Goal: Complete application form: Complete application form

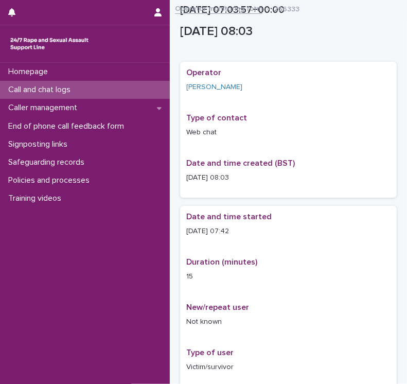
scroll to position [599, 0]
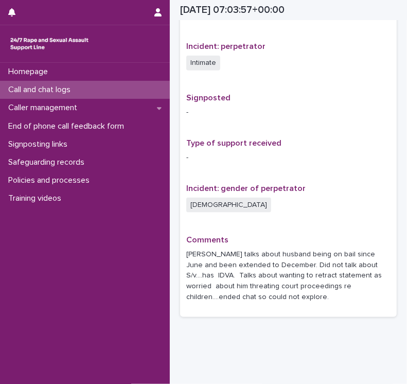
click at [45, 91] on p "Call and chat logs" at bounding box center [41, 90] width 75 height 10
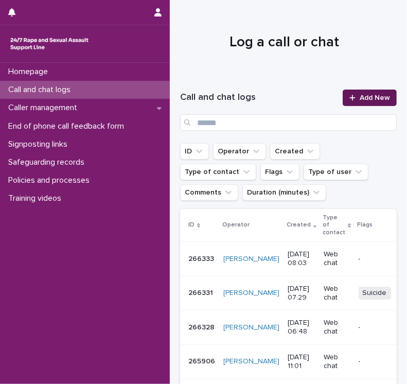
click at [350, 98] on icon at bounding box center [353, 98] width 6 height 6
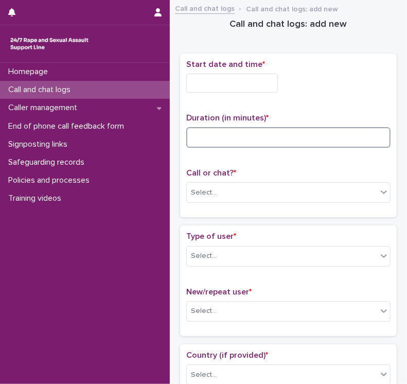
click at [226, 136] on input at bounding box center [288, 137] width 204 height 21
type input "**"
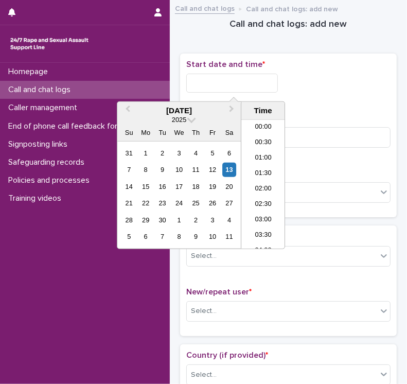
click at [211, 84] on input "text" at bounding box center [232, 83] width 92 height 19
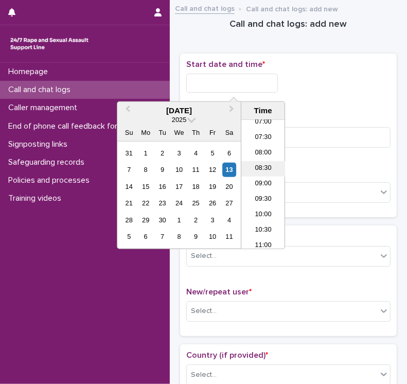
click at [256, 171] on li "08:30" at bounding box center [264, 168] width 44 height 15
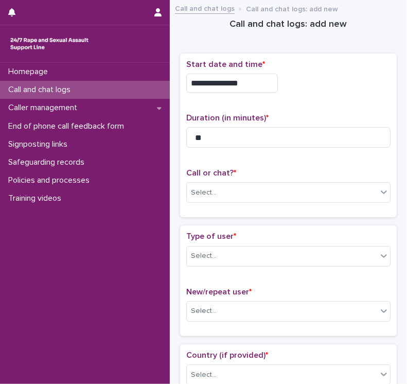
click at [254, 81] on input "**********" at bounding box center [232, 83] width 92 height 19
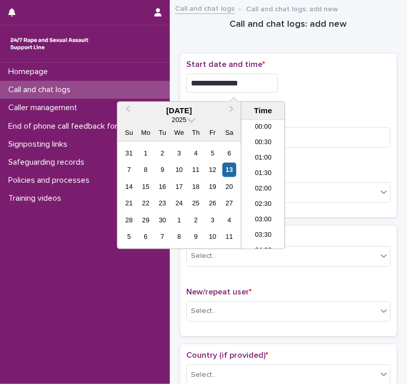
scroll to position [206, 0]
type input "**********"
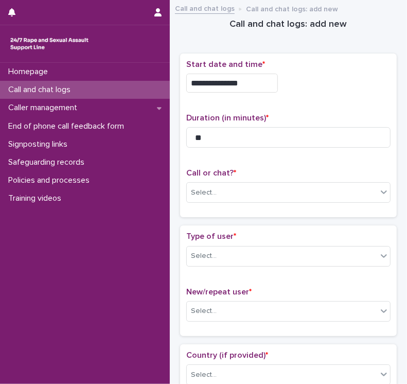
click at [324, 101] on div "**********" at bounding box center [288, 136] width 204 height 152
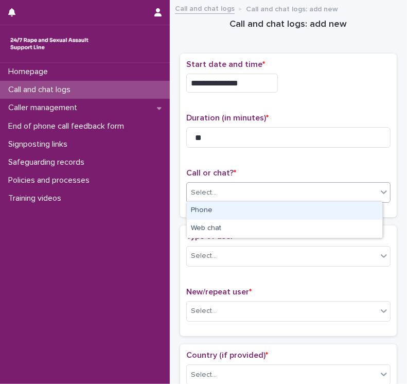
click at [256, 193] on div "Select..." at bounding box center [282, 192] width 191 height 17
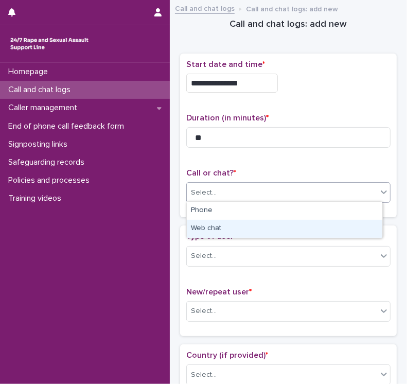
click at [227, 235] on div "Web chat" at bounding box center [285, 229] width 196 height 18
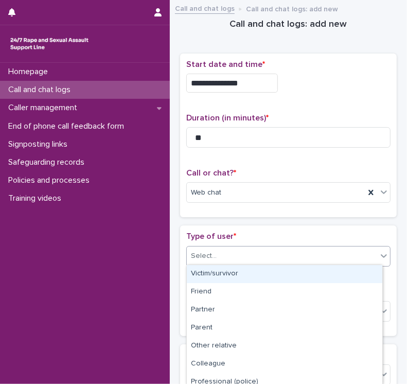
click at [221, 250] on div "Select..." at bounding box center [282, 256] width 191 height 17
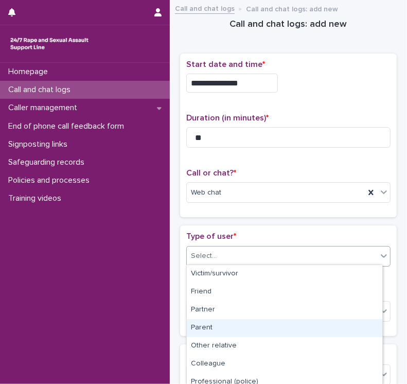
click at [217, 328] on div "Parent" at bounding box center [285, 328] width 196 height 18
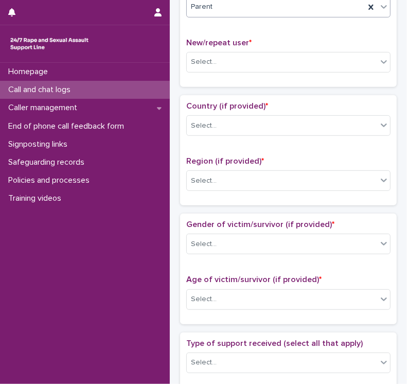
scroll to position [252, 0]
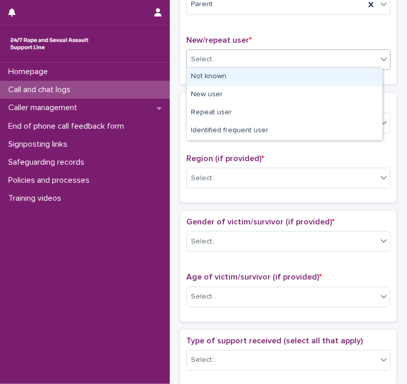
click at [212, 58] on div "Select..." at bounding box center [204, 59] width 26 height 11
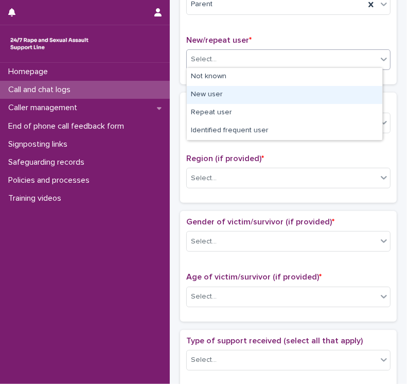
click at [213, 95] on div "New user" at bounding box center [285, 95] width 196 height 18
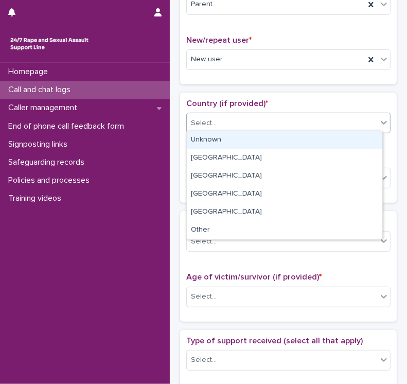
click at [258, 127] on div "Select..." at bounding box center [282, 123] width 191 height 17
click at [240, 141] on div "Unknown" at bounding box center [285, 140] width 196 height 18
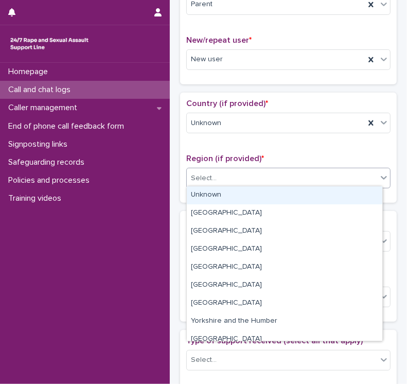
click at [218, 181] on div "Select..." at bounding box center [282, 178] width 191 height 17
click at [213, 195] on div "Unknown" at bounding box center [285, 195] width 196 height 18
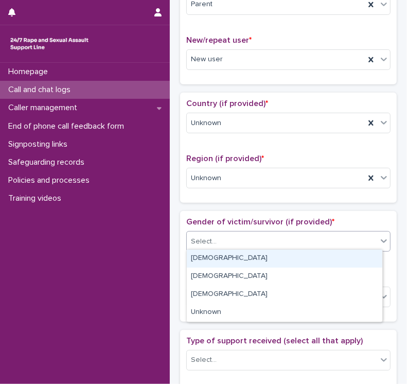
click at [221, 239] on div "Select..." at bounding box center [282, 241] width 191 height 17
click at [214, 258] on div "[DEMOGRAPHIC_DATA]" at bounding box center [285, 259] width 196 height 18
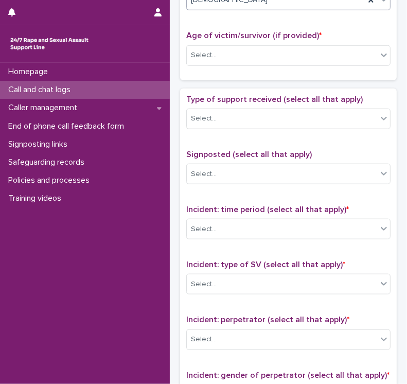
scroll to position [499, 0]
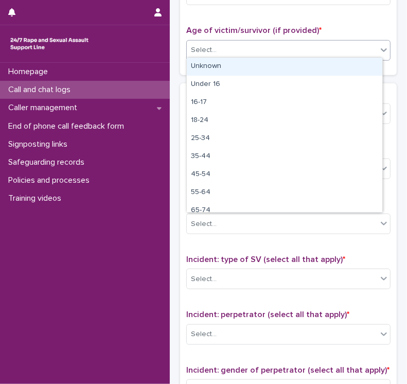
click at [205, 52] on div "Select..." at bounding box center [204, 50] width 26 height 11
click at [209, 64] on div "Unknown" at bounding box center [285, 67] width 196 height 18
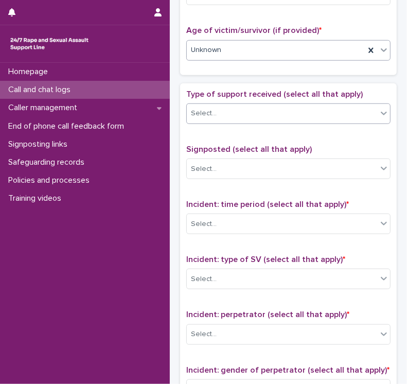
click at [246, 115] on div "Select..." at bounding box center [282, 113] width 191 height 17
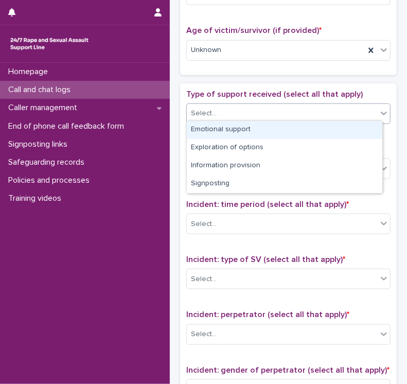
click at [240, 129] on div "Emotional support" at bounding box center [285, 130] width 196 height 18
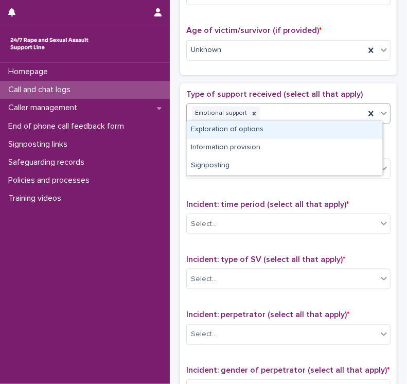
click at [278, 116] on div "Emotional support" at bounding box center [276, 114] width 178 height 18
click at [261, 129] on div "Exploration of options" at bounding box center [285, 130] width 196 height 18
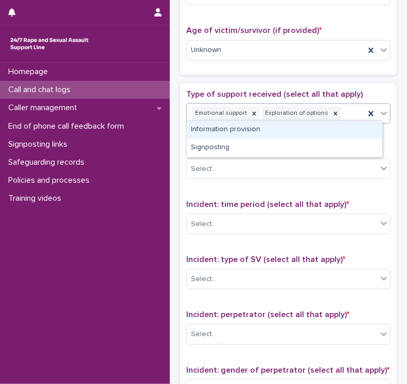
click at [342, 114] on div "Emotional support Exploration of options" at bounding box center [276, 114] width 178 height 18
click at [242, 128] on div "Information provision" at bounding box center [285, 130] width 196 height 18
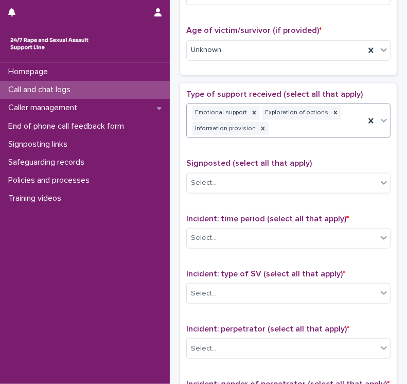
scroll to position [506, 0]
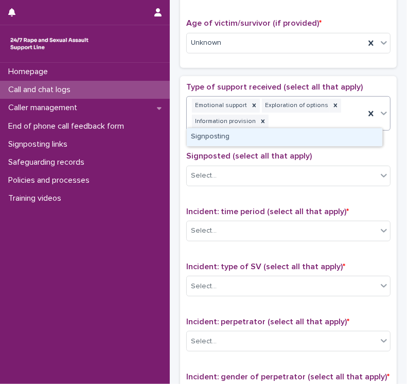
click at [336, 117] on div "Emotional support Exploration of options Information provision" at bounding box center [276, 114] width 178 height 34
click at [264, 139] on div "Signposting" at bounding box center [285, 137] width 196 height 18
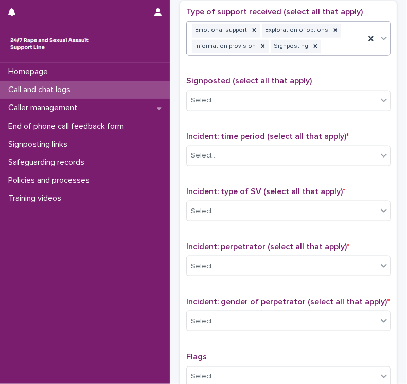
scroll to position [595, 0]
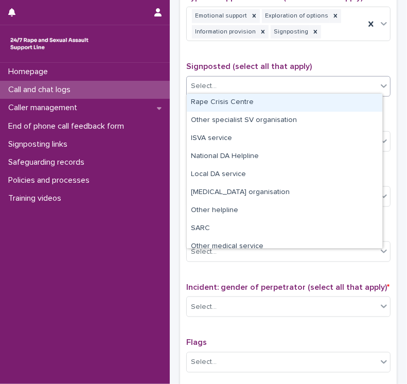
click at [209, 85] on div "Select..." at bounding box center [204, 86] width 26 height 11
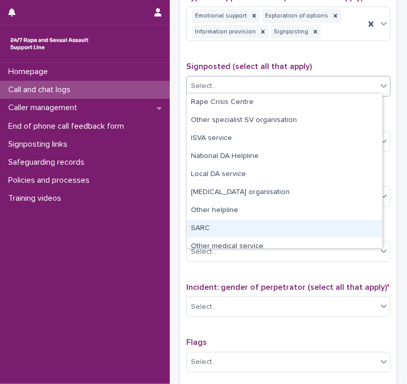
click at [200, 231] on div "SARC" at bounding box center [285, 229] width 196 height 18
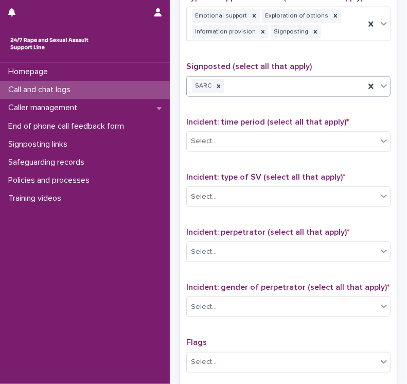
click at [253, 87] on div "SARC" at bounding box center [276, 86] width 178 height 18
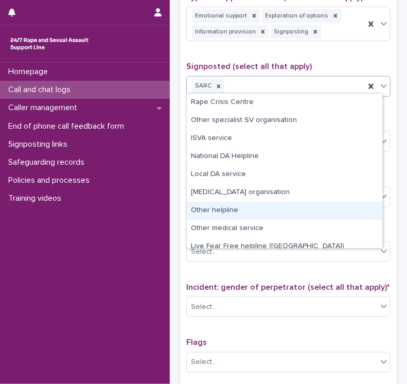
click at [218, 208] on div "Other helpline" at bounding box center [285, 211] width 196 height 18
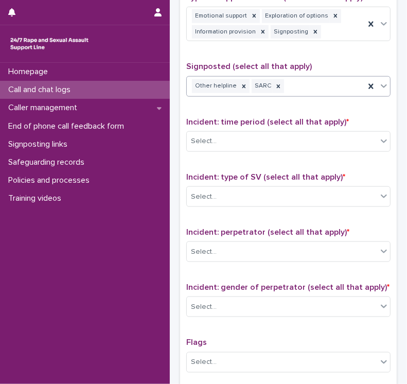
click at [332, 82] on div "Other helpline SARC" at bounding box center [276, 86] width 178 height 18
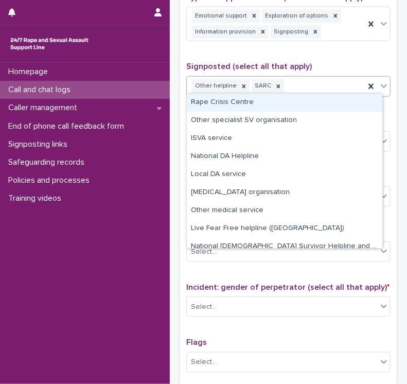
click at [332, 82] on div "Other helpline SARC" at bounding box center [276, 86] width 178 height 18
click at [313, 83] on div "Other helpline SARC" at bounding box center [276, 86] width 178 height 18
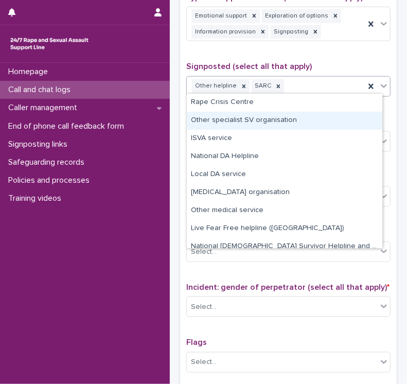
click at [283, 119] on div "Other specialist SV organisation" at bounding box center [285, 121] width 196 height 18
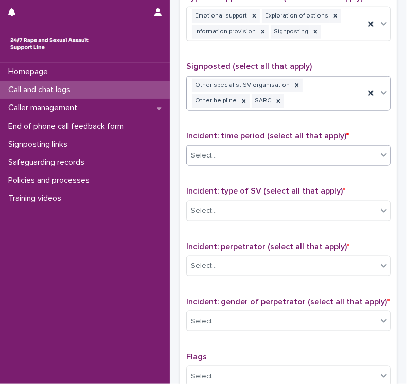
click at [242, 157] on div "Select..." at bounding box center [282, 155] width 191 height 17
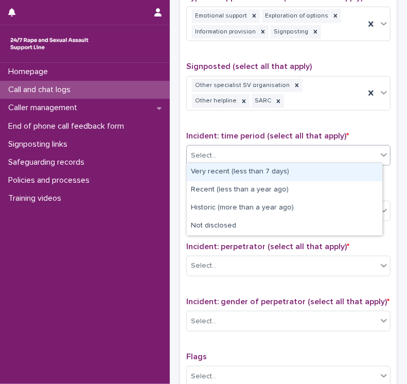
click at [208, 171] on div "Very recent (less than 7 days)" at bounding box center [285, 172] width 196 height 18
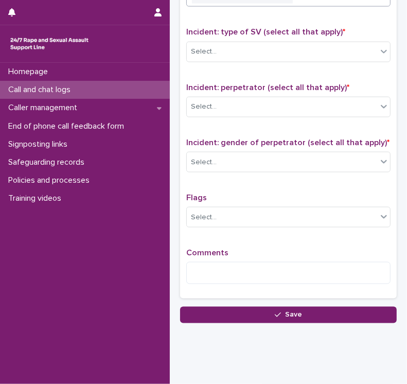
scroll to position [753, 0]
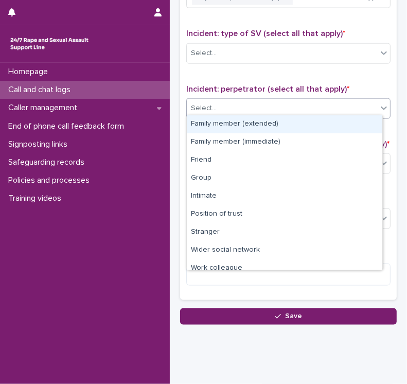
click at [249, 106] on div "Select..." at bounding box center [282, 108] width 191 height 17
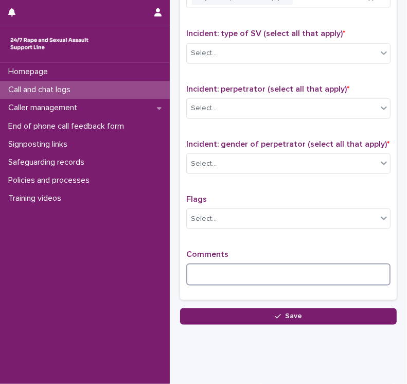
click at [190, 270] on textarea at bounding box center [288, 275] width 204 height 22
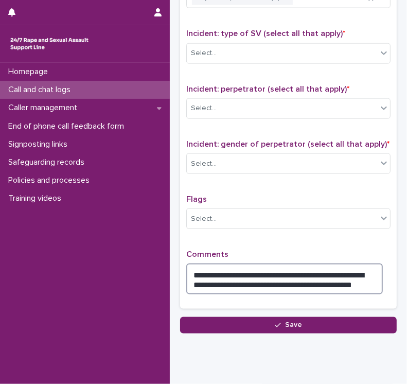
click at [222, 288] on textarea "**********" at bounding box center [284, 279] width 197 height 31
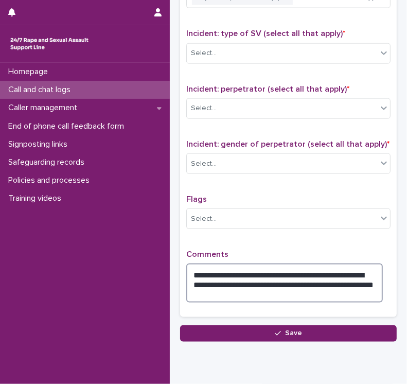
click at [267, 279] on textarea "**********" at bounding box center [284, 283] width 197 height 39
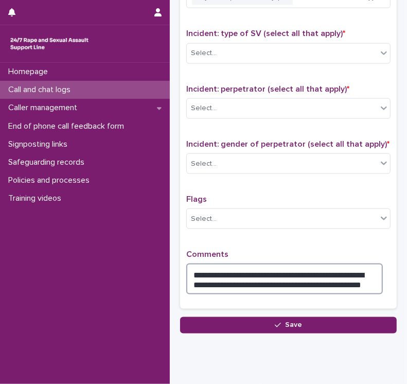
click at [368, 281] on textarea "**********" at bounding box center [284, 279] width 197 height 31
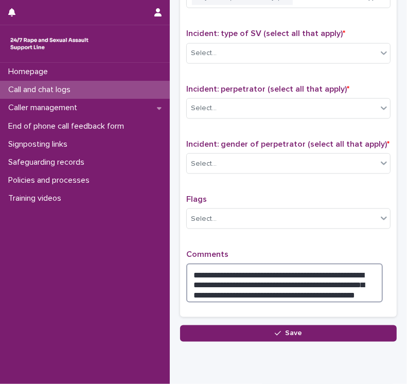
click at [368, 287] on textarea "**********" at bounding box center [284, 283] width 197 height 39
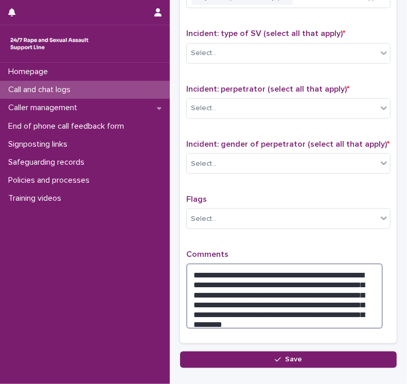
click at [217, 286] on textarea "**********" at bounding box center [284, 296] width 197 height 65
click at [305, 271] on textarea "**********" at bounding box center [284, 296] width 197 height 65
click at [334, 269] on textarea "**********" at bounding box center [284, 296] width 197 height 65
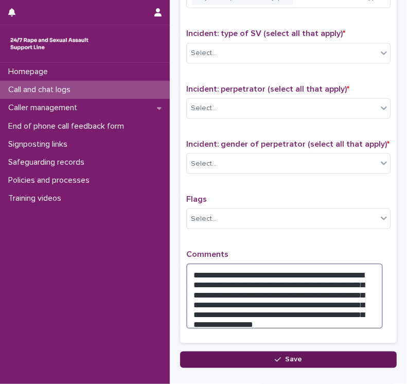
type textarea "**********"
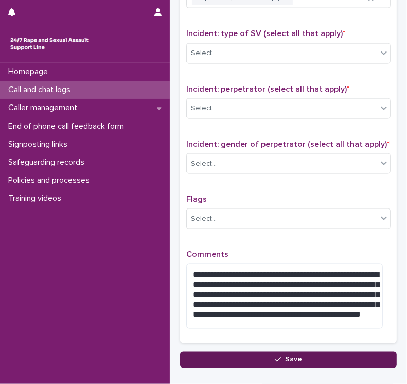
click at [263, 352] on button "Save" at bounding box center [288, 360] width 217 height 16
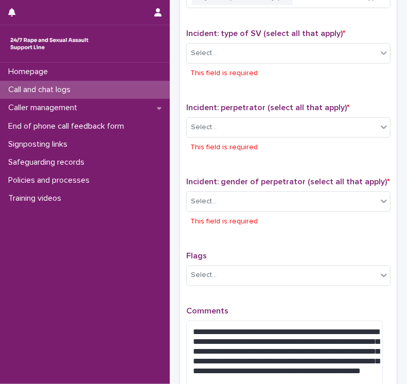
scroll to position [778, 0]
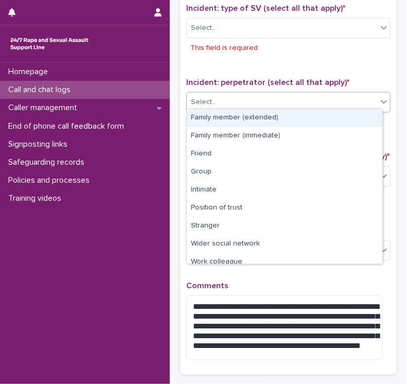
click at [221, 100] on div "Select..." at bounding box center [282, 102] width 191 height 17
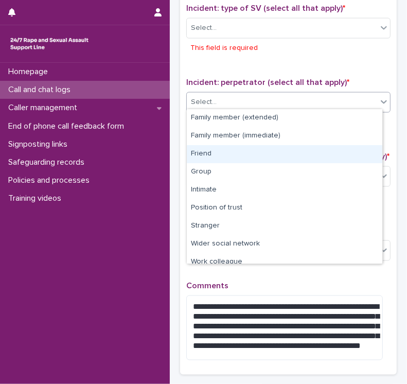
click at [213, 155] on div "Friend" at bounding box center [285, 154] width 196 height 18
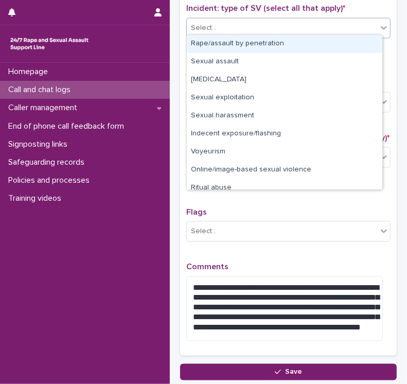
click at [210, 26] on div "Select..." at bounding box center [204, 28] width 26 height 11
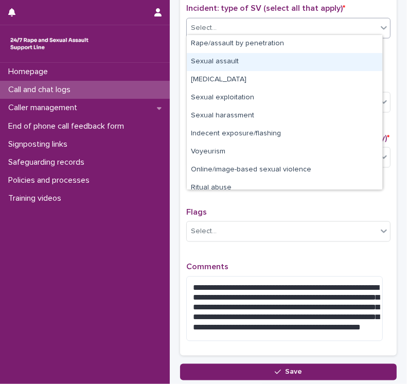
click at [231, 62] on div "Sexual assault" at bounding box center [285, 62] width 196 height 18
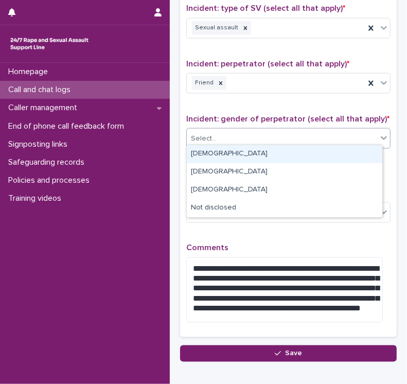
click at [226, 134] on div "Select..." at bounding box center [282, 138] width 191 height 17
click at [226, 156] on div "[DEMOGRAPHIC_DATA]" at bounding box center [285, 154] width 196 height 18
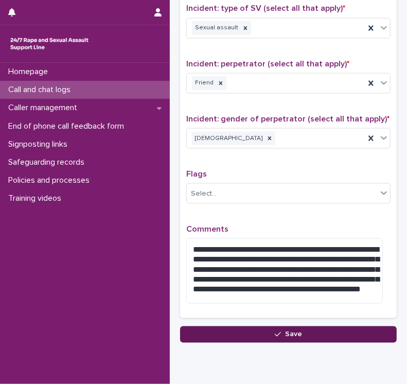
click at [275, 332] on icon "button" at bounding box center [278, 334] width 6 height 5
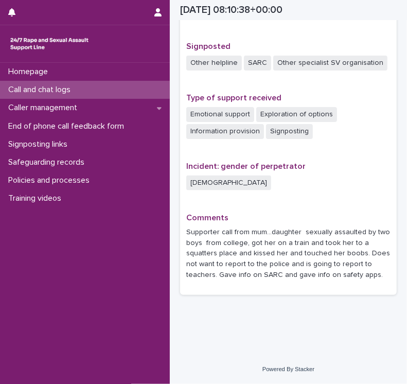
scroll to position [639, 0]
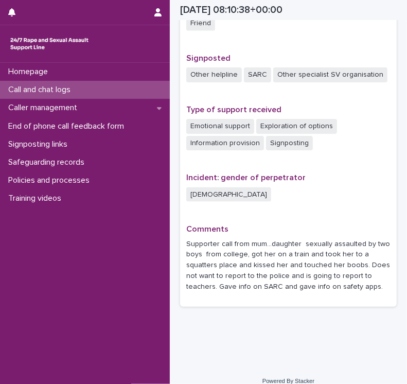
drag, startPoint x: 334, startPoint y: 3, endPoint x: 342, endPoint y: -9, distance: 14.7
click at [342, 0] on html "Homepage Call and chat logs Caller management End of phone call feedback form S…" at bounding box center [203, 192] width 407 height 384
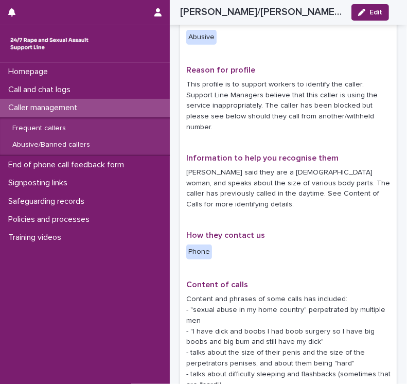
scroll to position [241, 0]
